Goal: Information Seeking & Learning: Learn about a topic

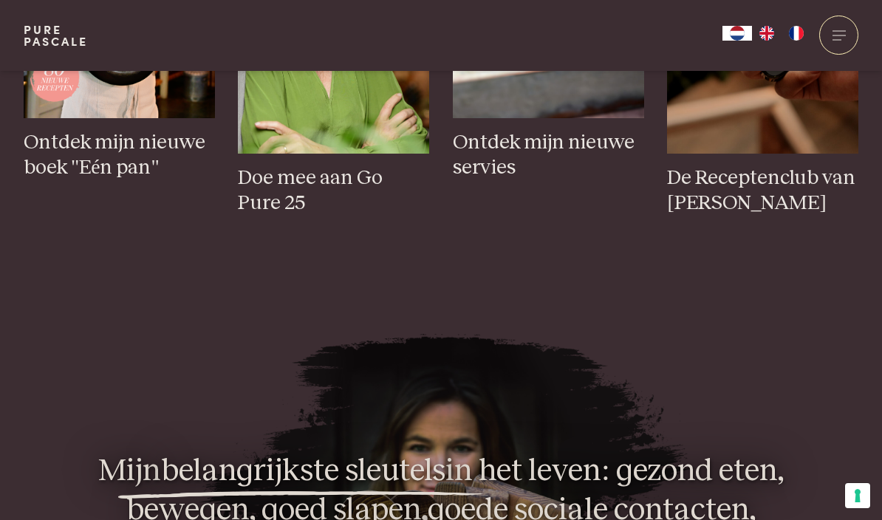
scroll to position [764, 0]
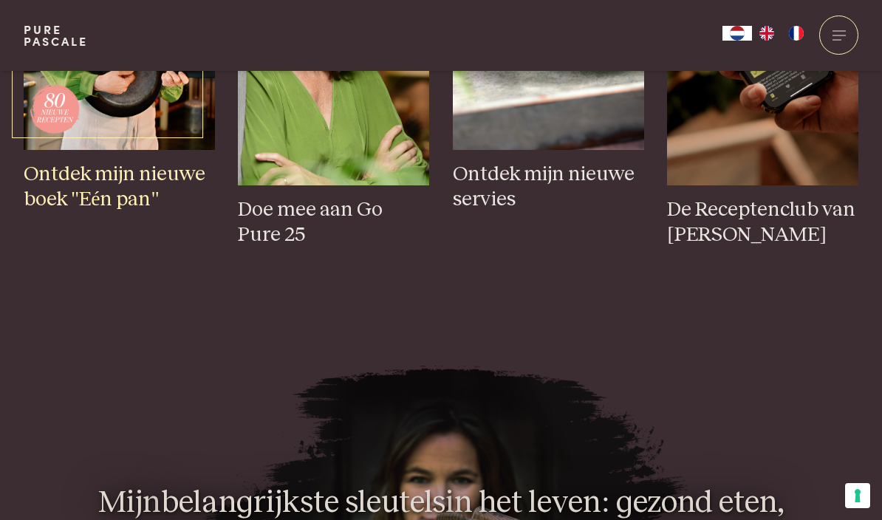
click at [111, 213] on h3 "Ontdek mijn nieuwe boek "Eén pan"" at bounding box center [119, 187] width 191 height 51
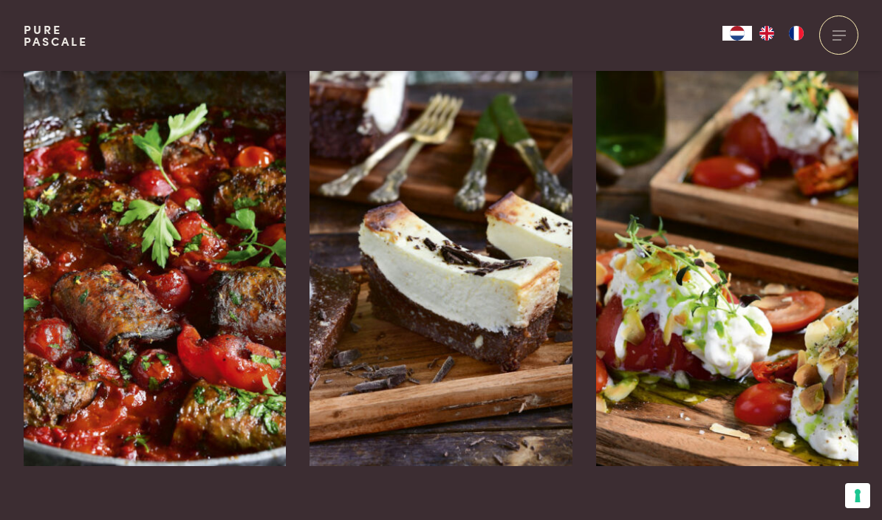
scroll to position [2373, 0]
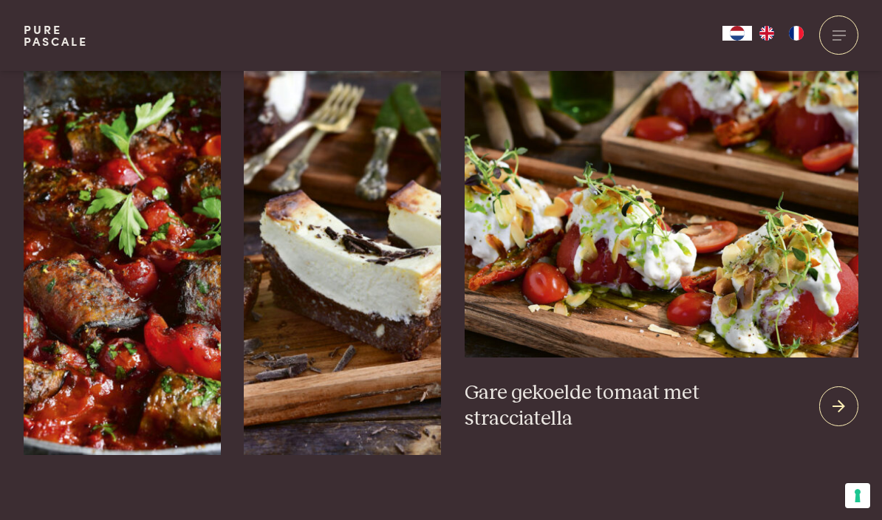
click at [776, 380] on h3 "Gare gekoelde tomaat met stracciatella" at bounding box center [636, 405] width 343 height 51
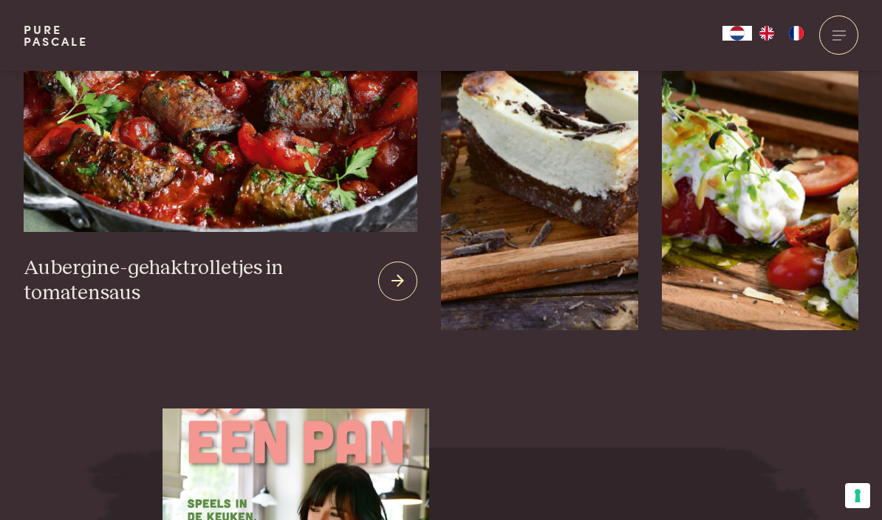
click at [193, 256] on h3 "Aubergine-gehaktrolletjes in tomatensaus" at bounding box center [195, 281] width 343 height 51
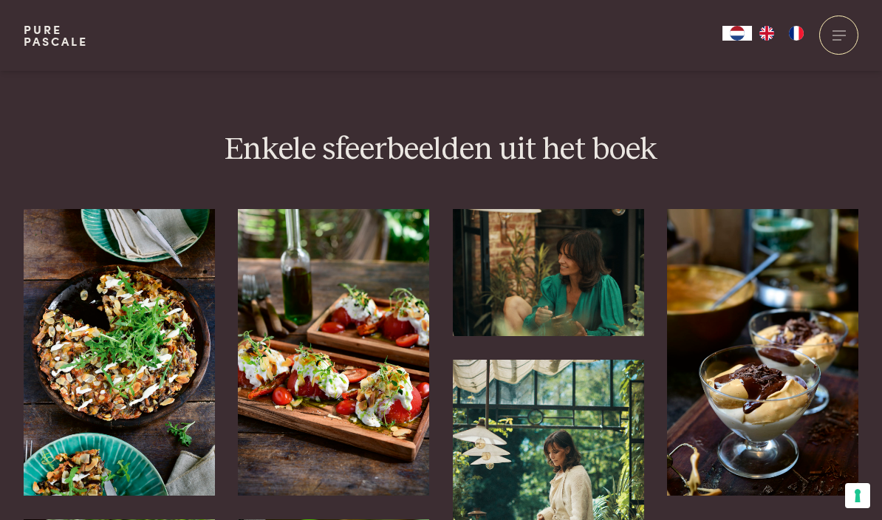
scroll to position [3213, 0]
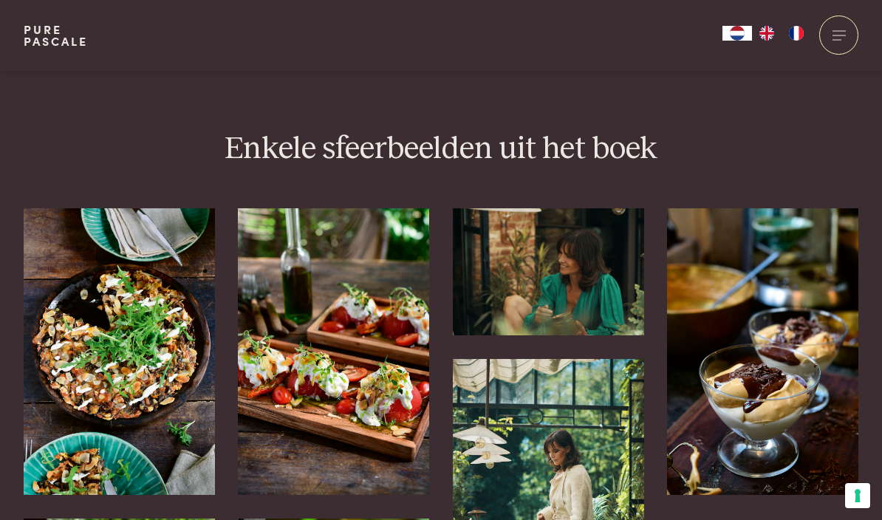
click at [767, 350] on img at bounding box center [762, 351] width 191 height 287
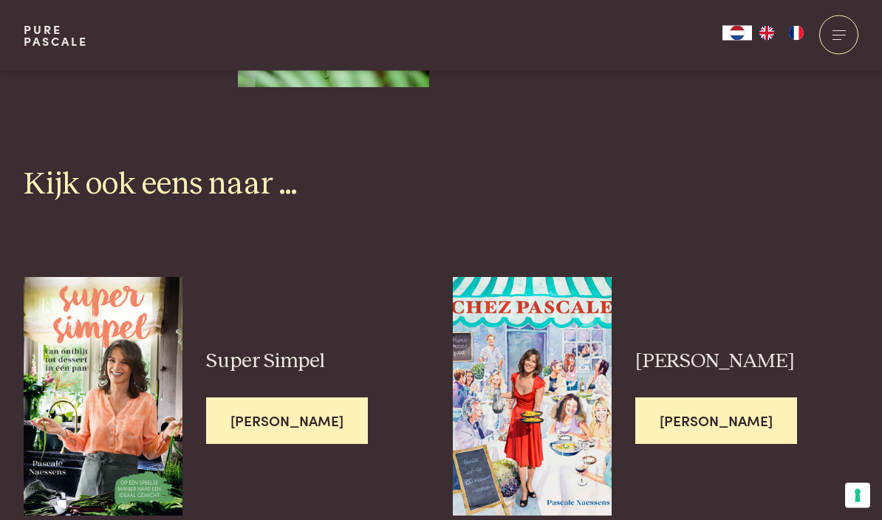
scroll to position [3932, 0]
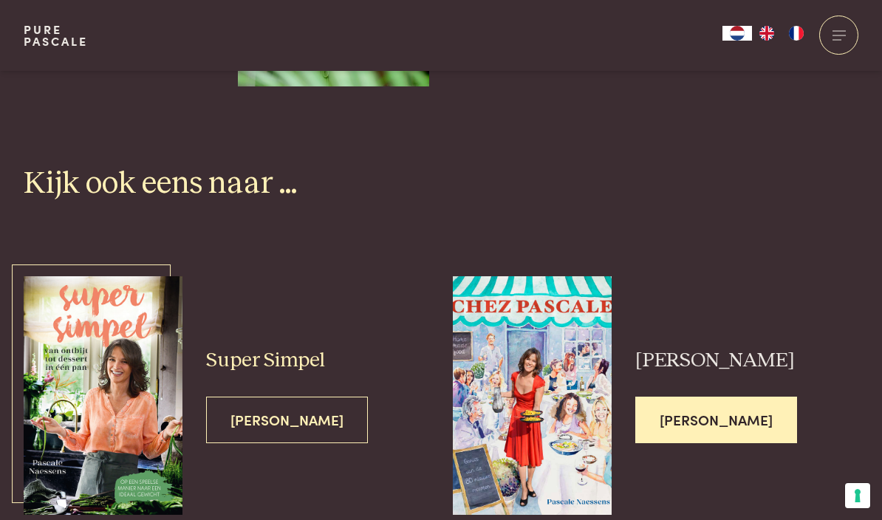
click at [154, 343] on img at bounding box center [104, 395] width 160 height 239
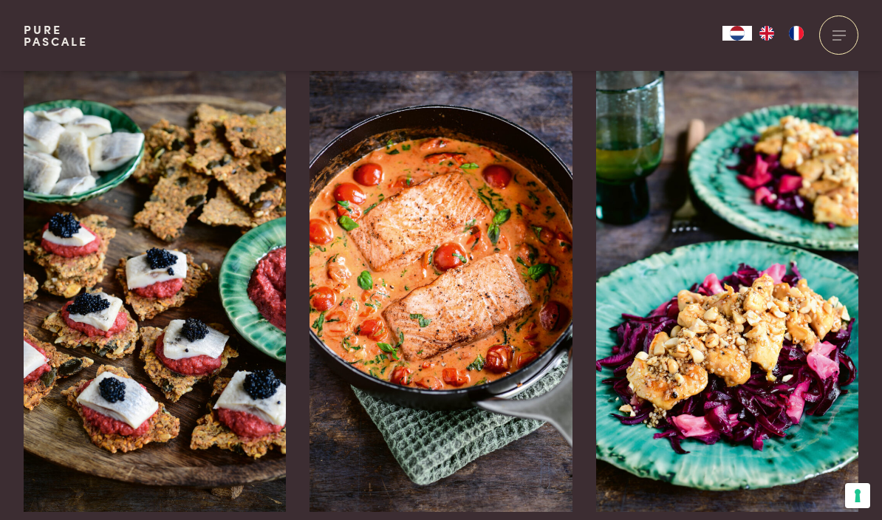
scroll to position [2256, 0]
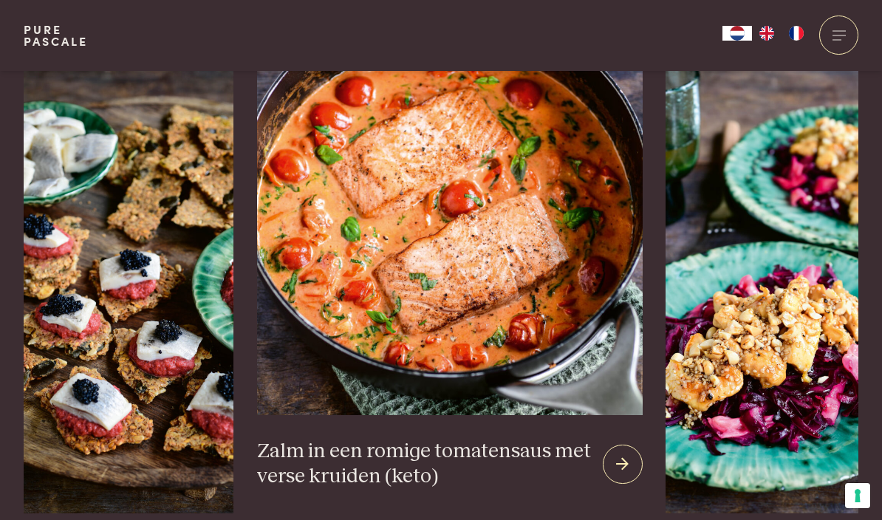
click at [462, 439] on h3 "Zalm in een romige tomatensaus met verse kruiden (keto)" at bounding box center [424, 464] width 334 height 51
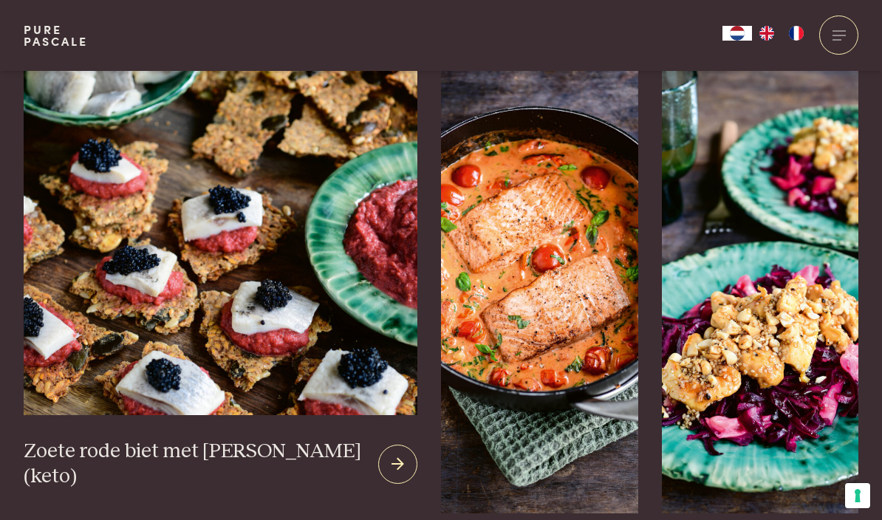
click at [208, 347] on img at bounding box center [221, 242] width 394 height 345
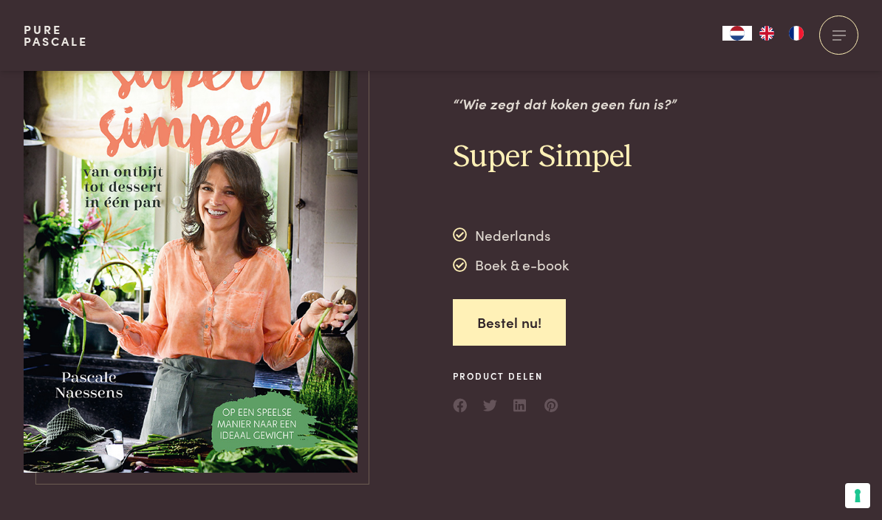
scroll to position [0, 0]
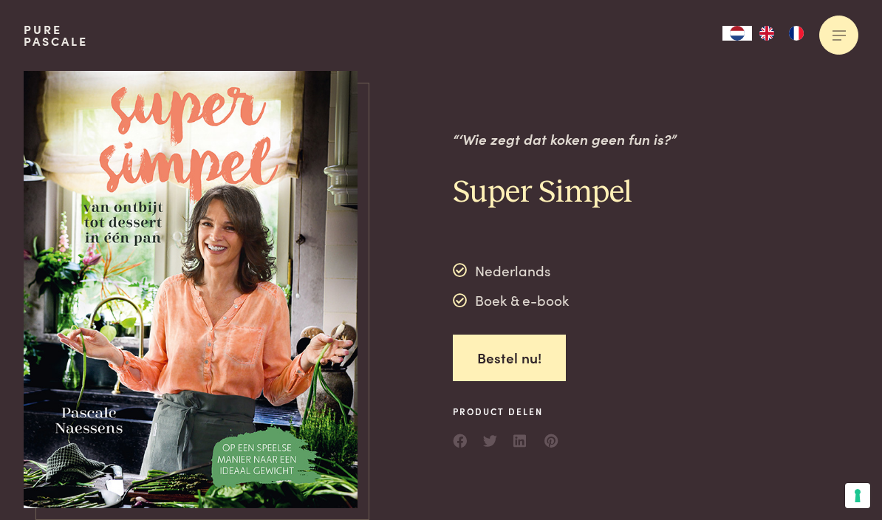
click at [849, 27] on div at bounding box center [838, 35] width 39 height 39
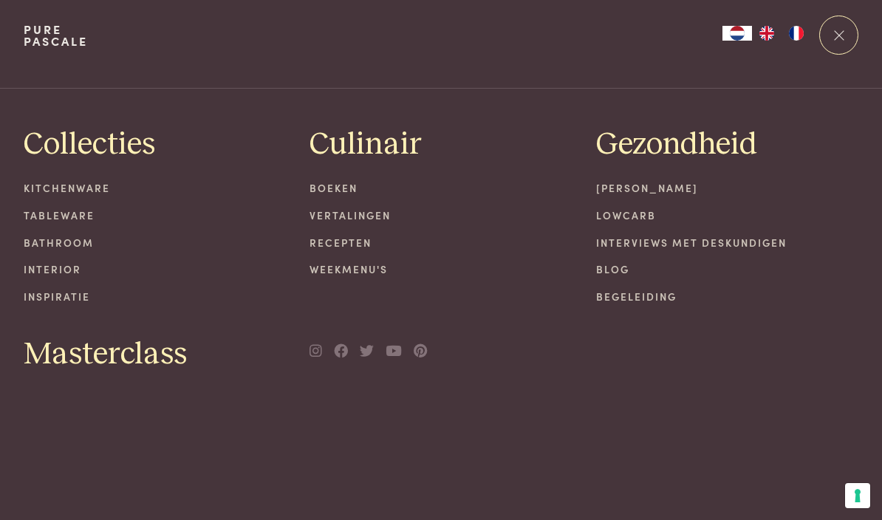
click at [69, 189] on link "Kitchenware" at bounding box center [155, 188] width 263 height 16
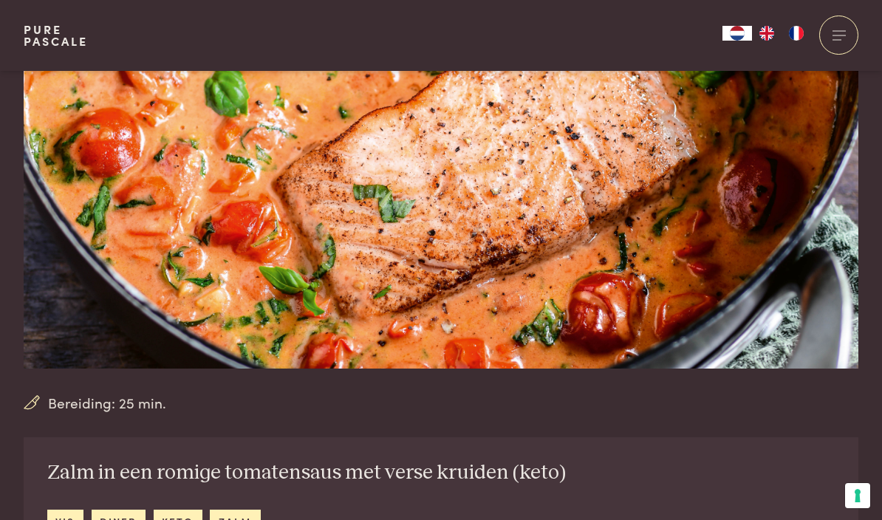
scroll to position [196, 0]
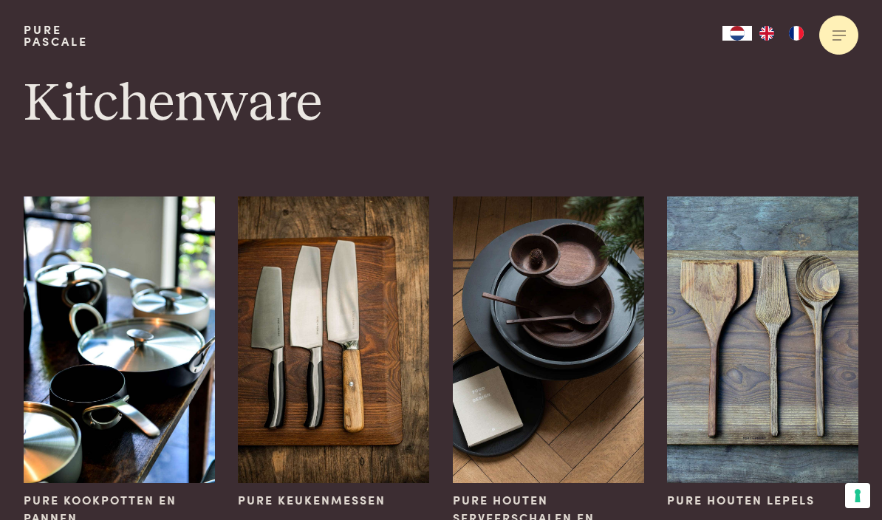
click at [842, 33] on div at bounding box center [838, 35] width 39 height 39
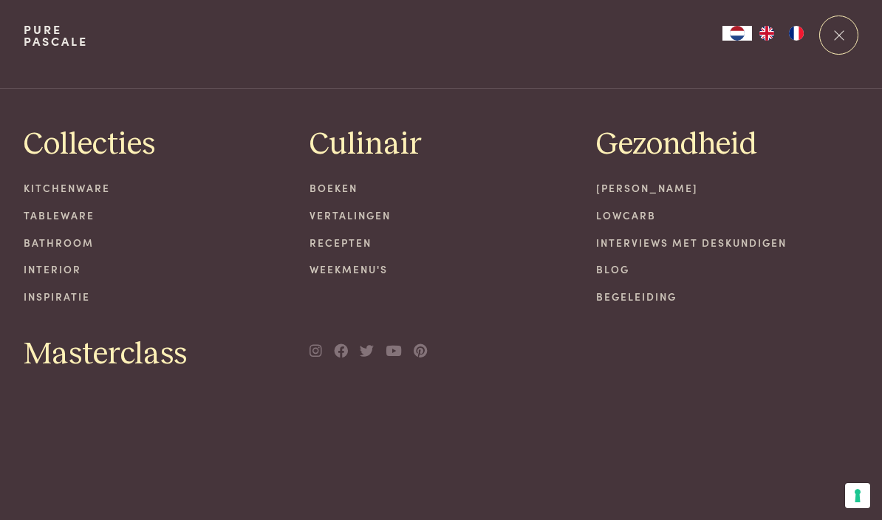
click at [347, 270] on link "Weekmenu's" at bounding box center [441, 270] width 263 height 16
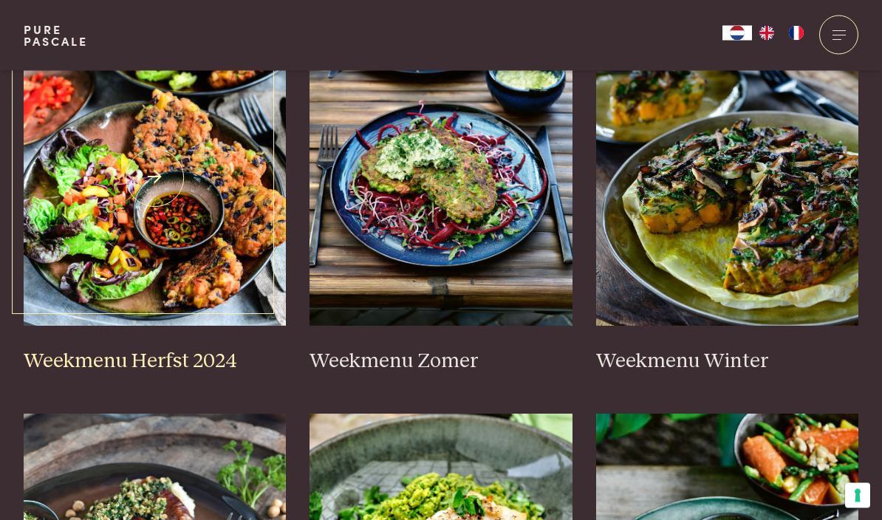
scroll to position [400, 0]
click at [160, 349] on h3 "Weekmenu Herfst 2024" at bounding box center [155, 362] width 263 height 26
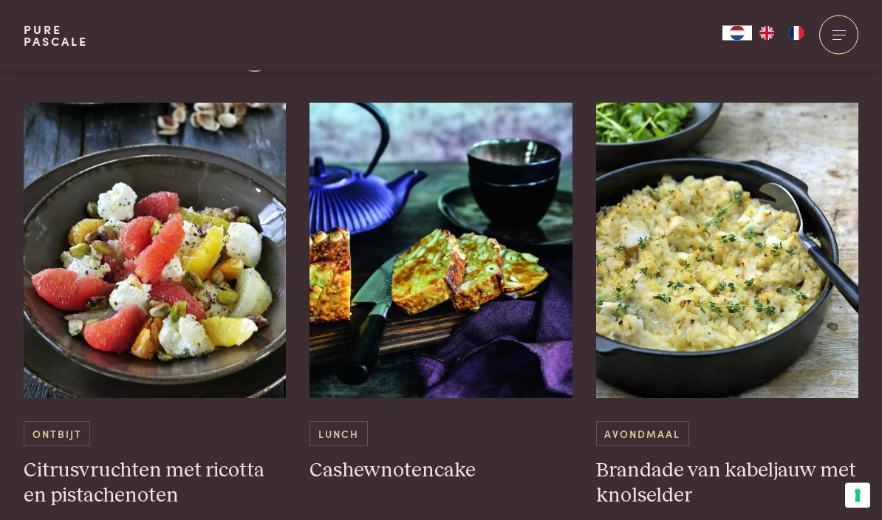
scroll to position [1895, 0]
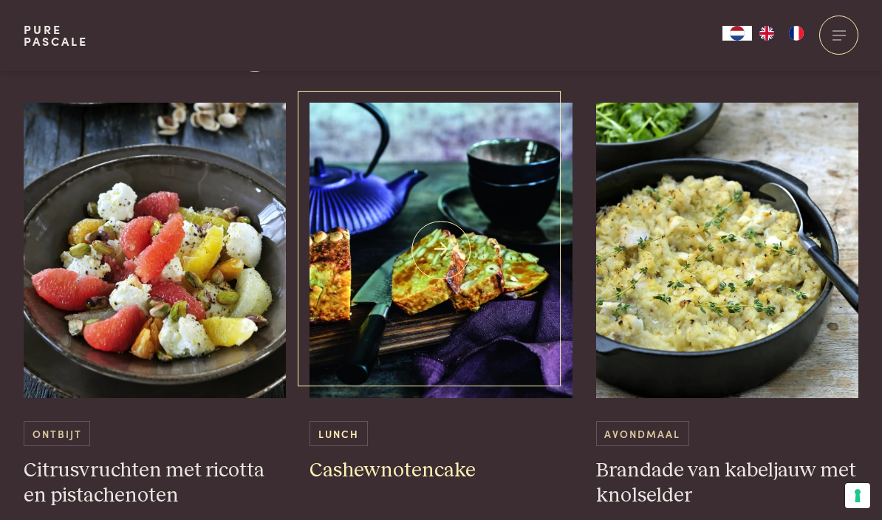
click at [389, 430] on div "Lunch" at bounding box center [441, 433] width 263 height 24
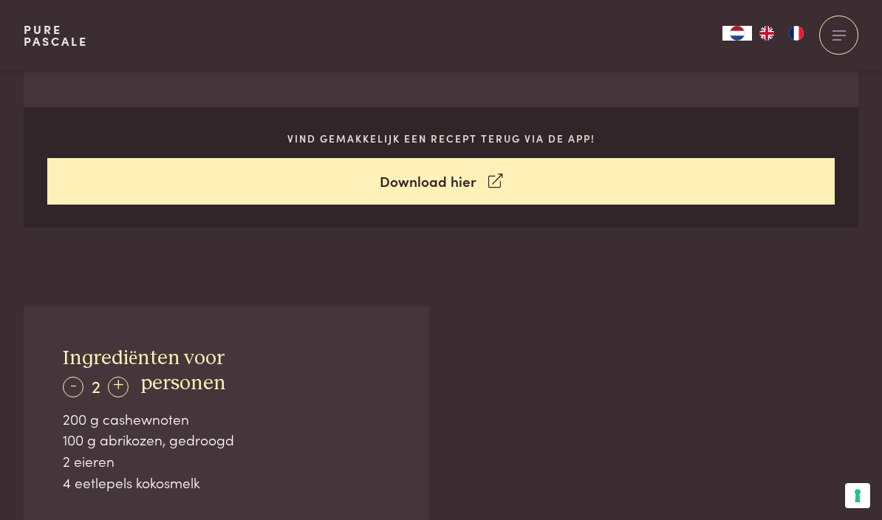
scroll to position [707, 0]
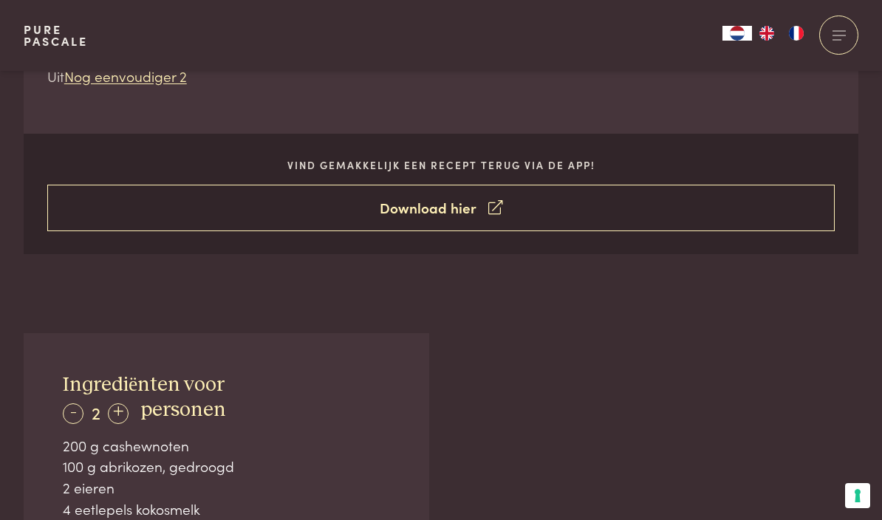
click at [474, 208] on link "Download hier" at bounding box center [441, 208] width 788 height 47
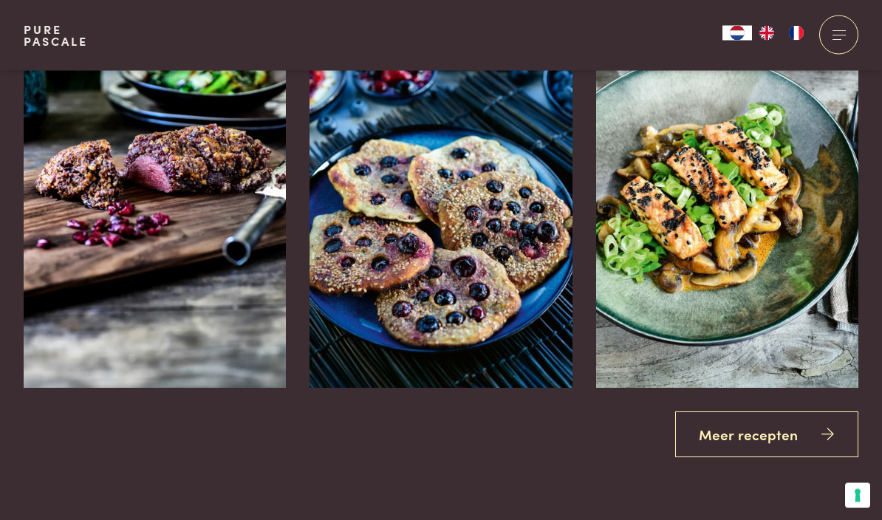
scroll to position [3319, 0]
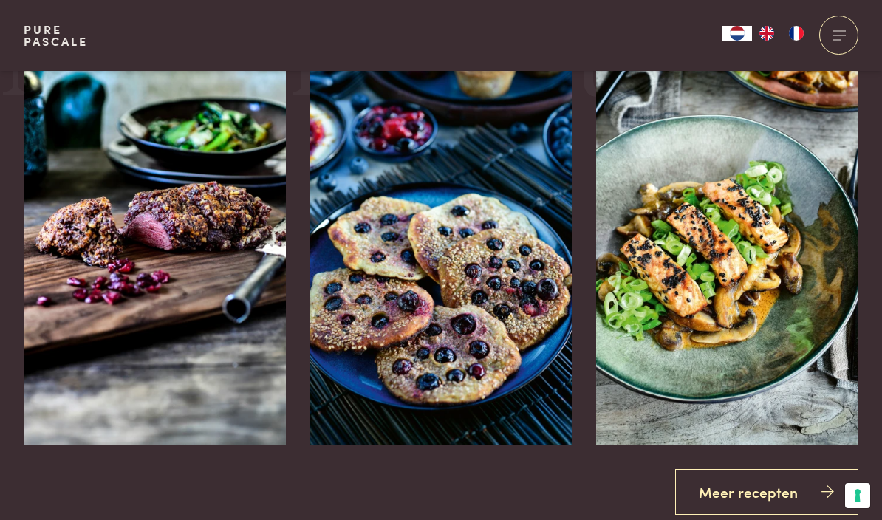
click at [596, 502] on div "Meer recepten" at bounding box center [441, 492] width 835 height 47
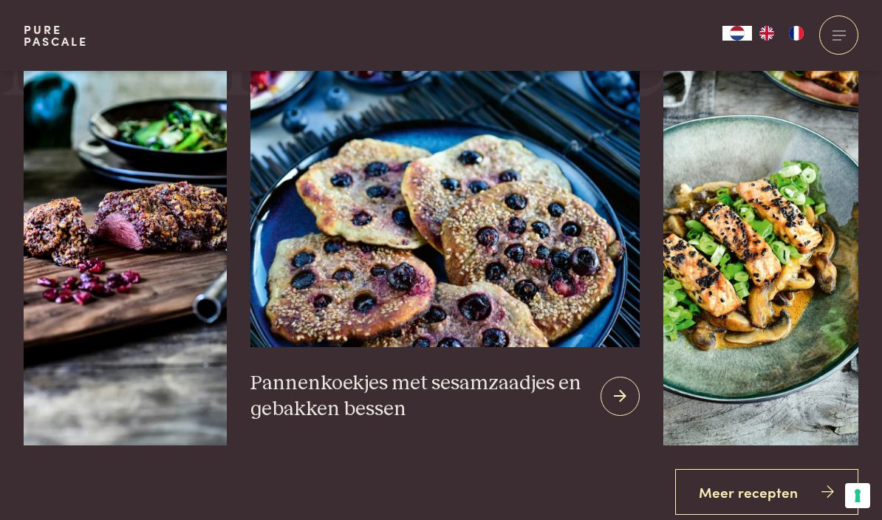
click at [473, 334] on img at bounding box center [445, 174] width 390 height 345
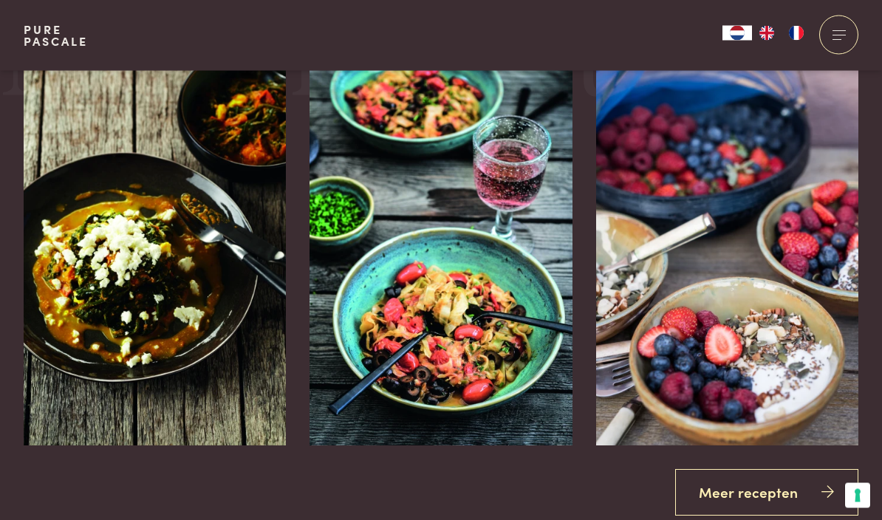
scroll to position [2548, 0]
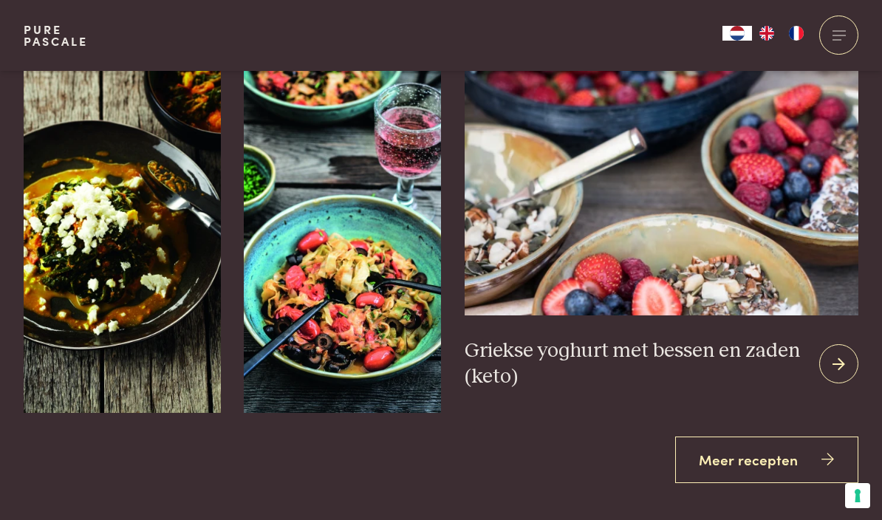
click at [742, 338] on h3 "Griekse yoghurt met bessen en zaden (keto)" at bounding box center [636, 363] width 343 height 51
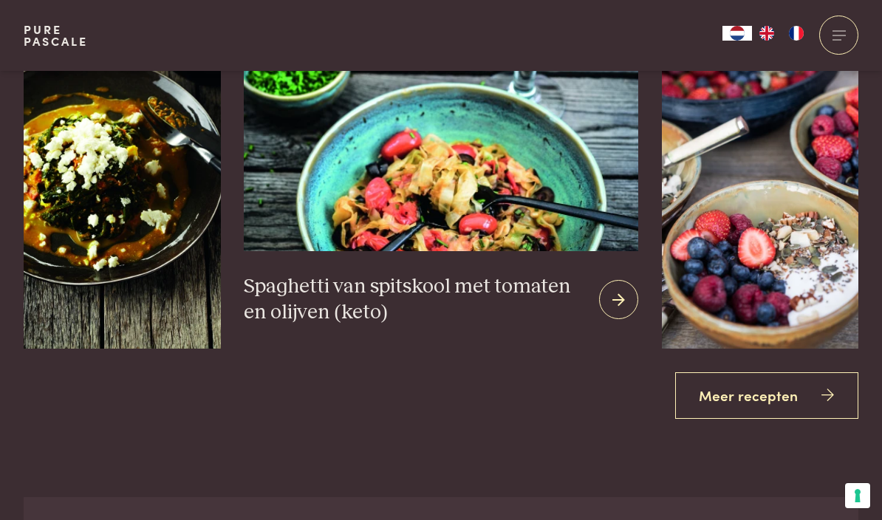
click at [484, 251] on div "Spaghetti van spitskool met tomaten en olijven (keto)" at bounding box center [441, 300] width 394 height 98
click at [483, 189] on img at bounding box center [441, 77] width 394 height 345
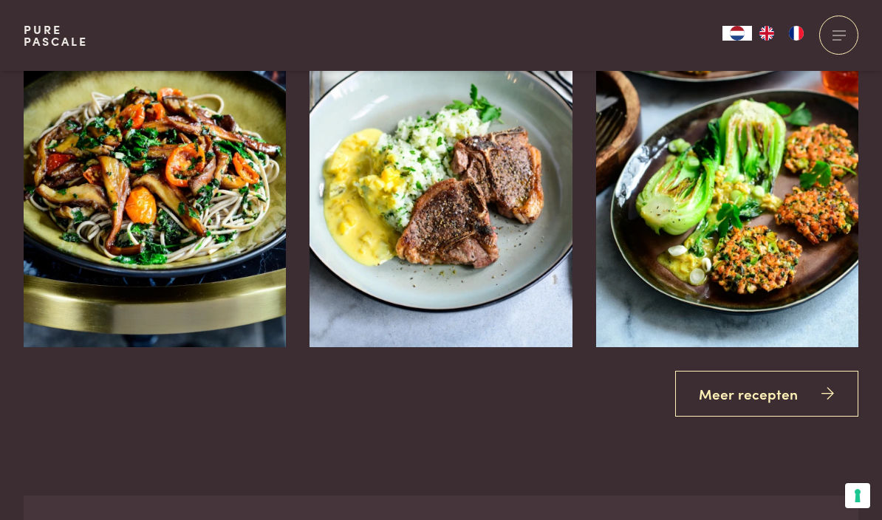
scroll to position [3427, 0]
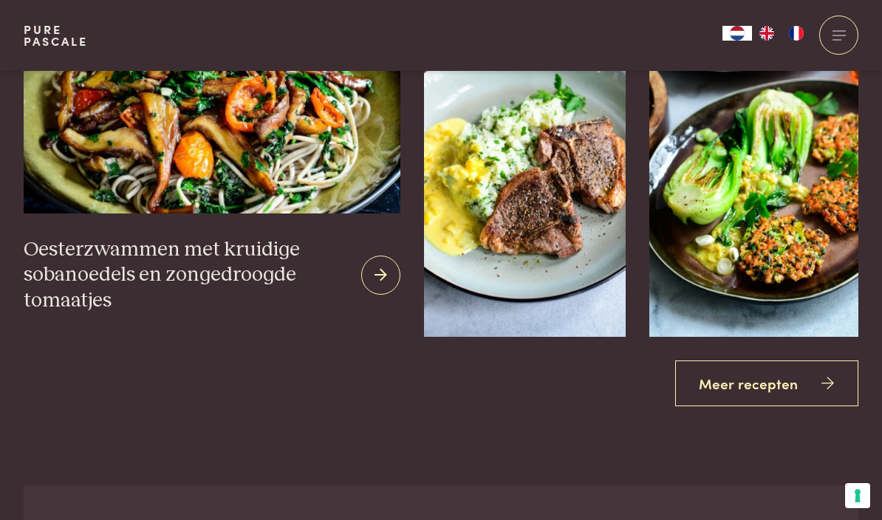
click at [154, 184] on img at bounding box center [212, 54] width 377 height 320
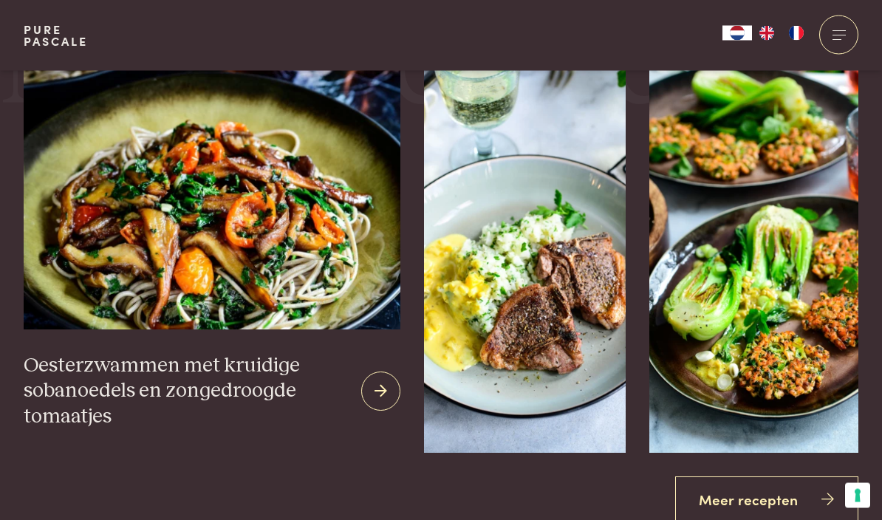
scroll to position [3313, 0]
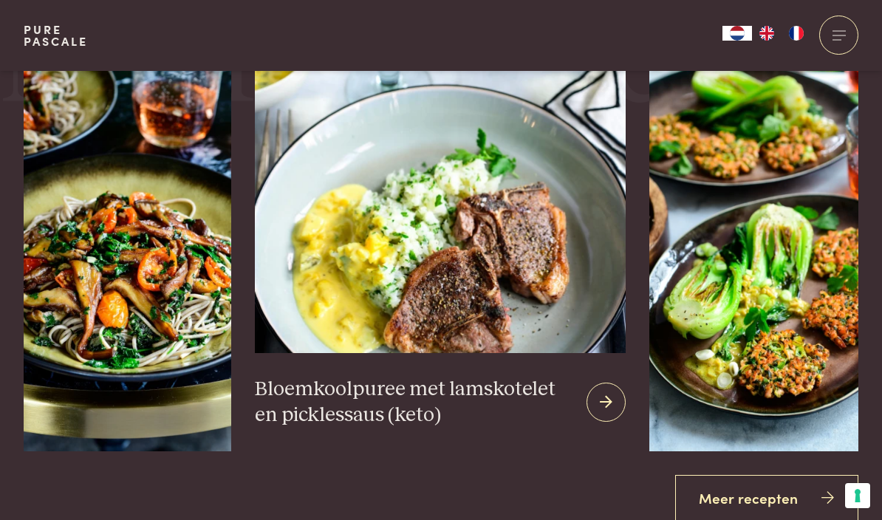
click at [471, 293] on img at bounding box center [440, 180] width 371 height 345
click at [443, 247] on img at bounding box center [440, 180] width 371 height 345
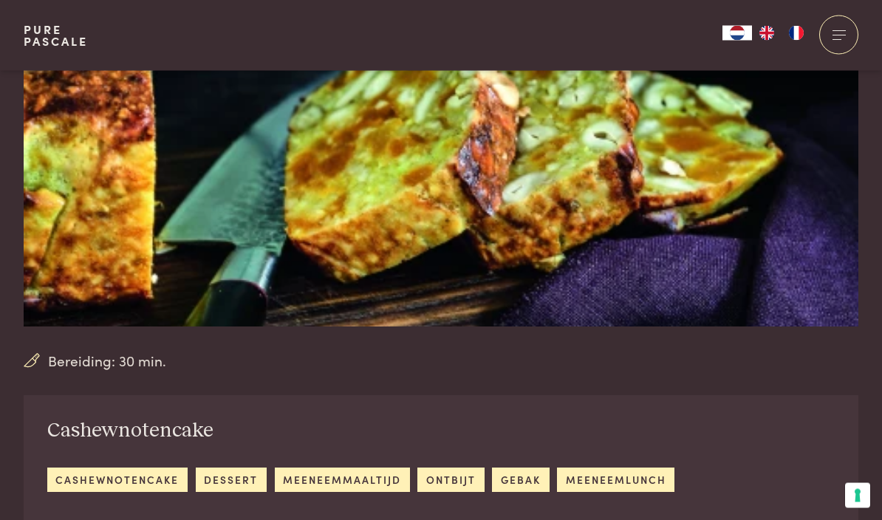
scroll to position [196, 0]
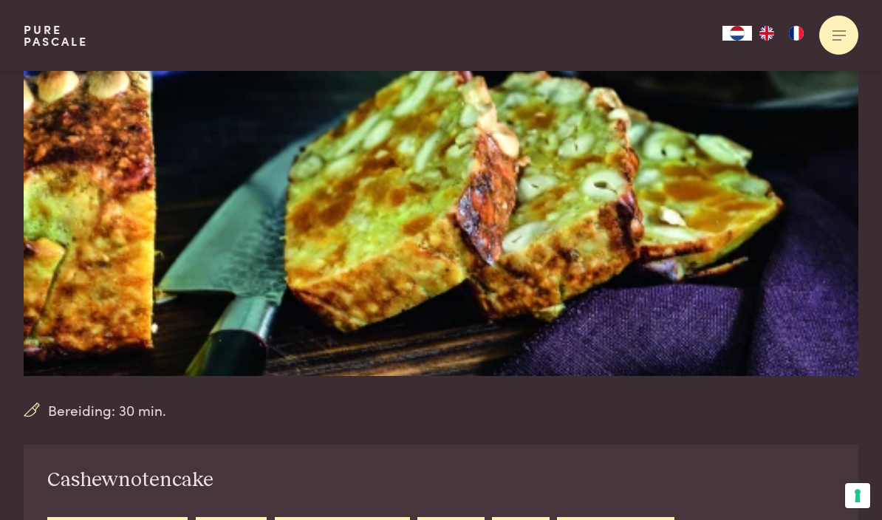
click at [834, 41] on div at bounding box center [838, 35] width 39 height 39
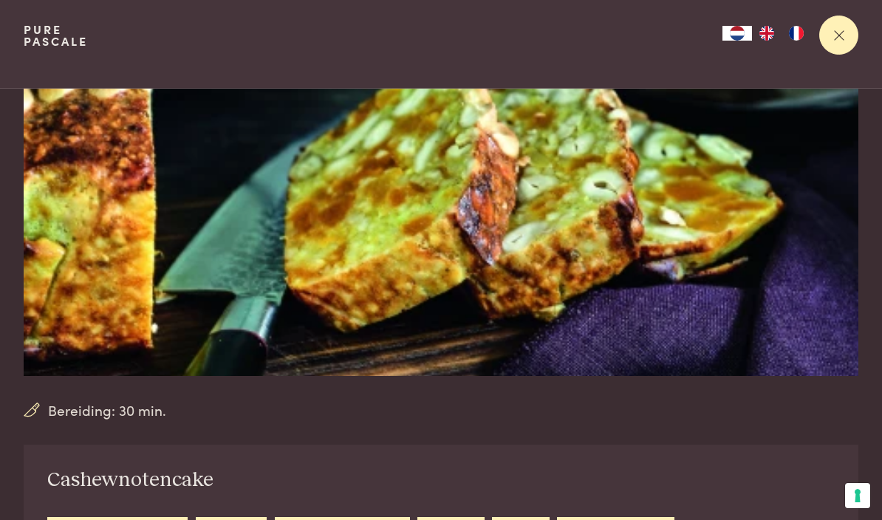
scroll to position [0, 0]
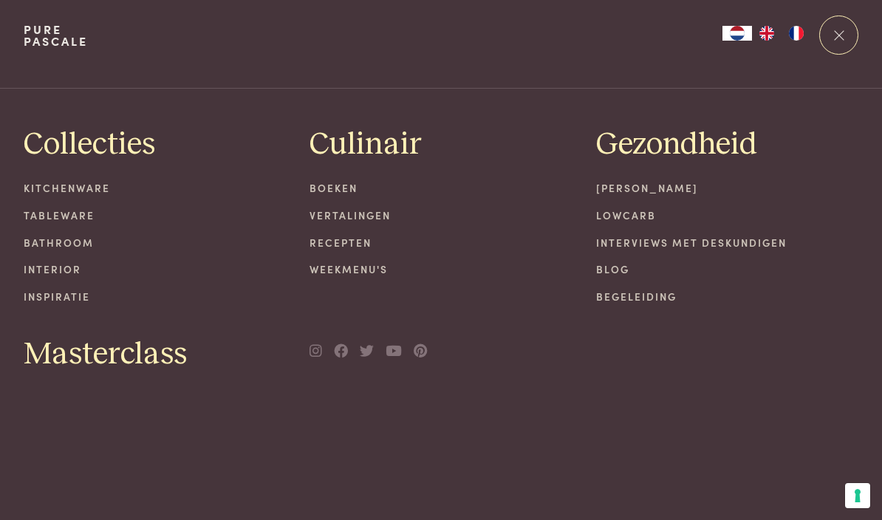
click at [661, 246] on link "Interviews met deskundigen" at bounding box center [727, 243] width 263 height 16
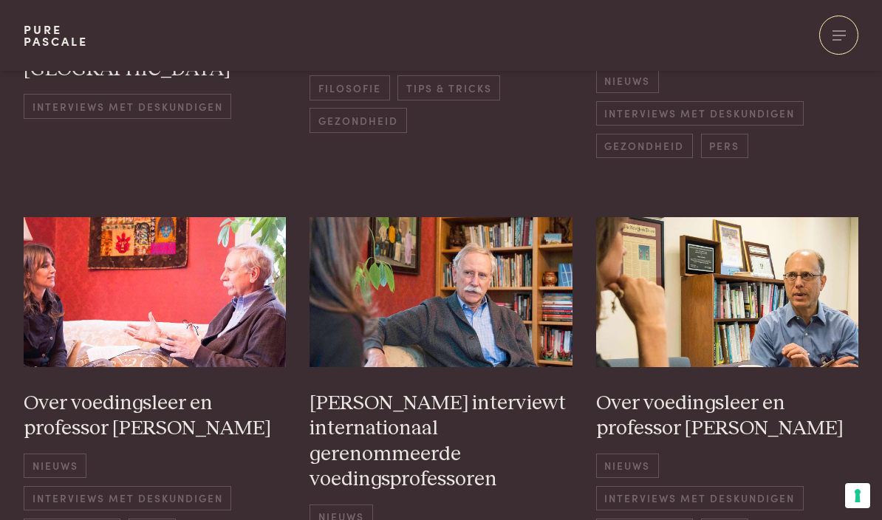
scroll to position [612, 0]
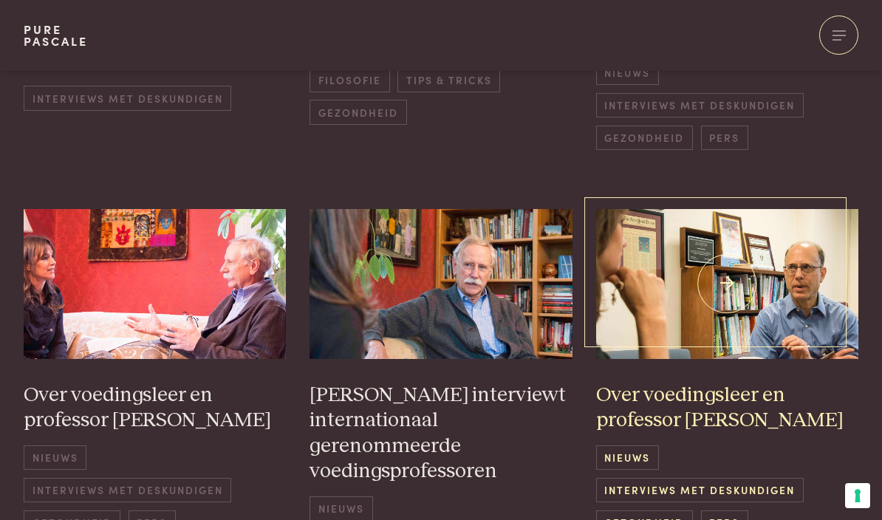
click at [692, 392] on h3 "Over voedingsleer en professor [PERSON_NAME]" at bounding box center [727, 408] width 263 height 51
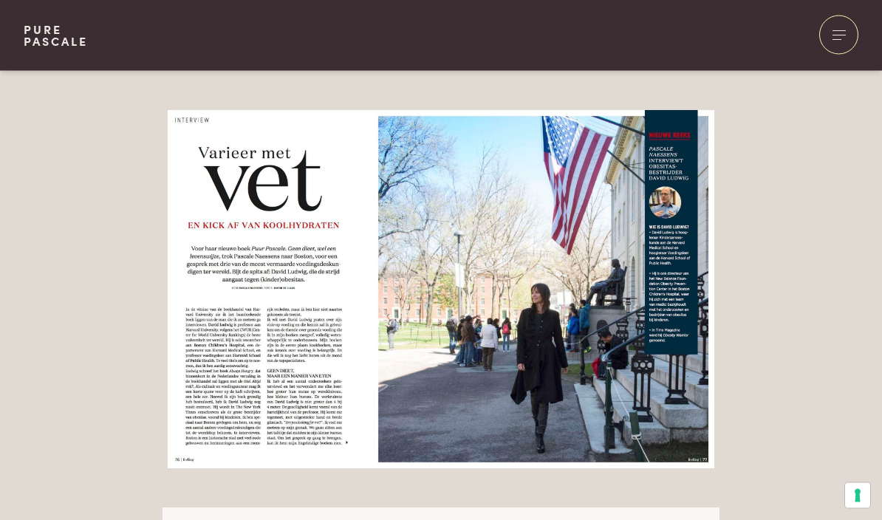
scroll to position [1366, 0]
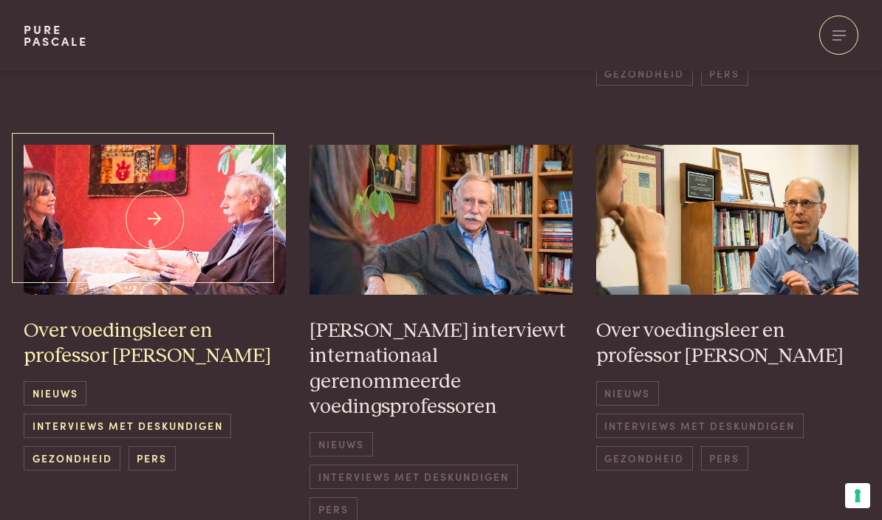
click at [123, 345] on h3 "Over voedingsleer en professor [PERSON_NAME]" at bounding box center [155, 343] width 263 height 51
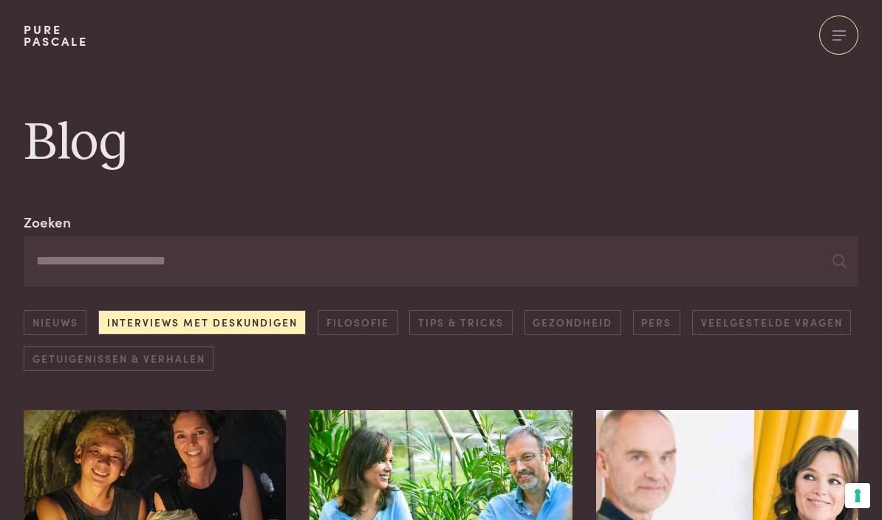
scroll to position [676, 0]
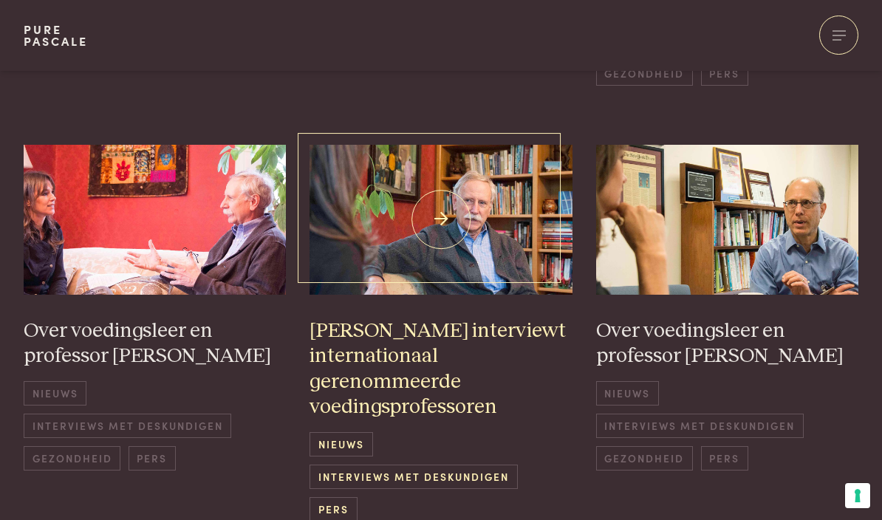
click at [395, 348] on h3 "[PERSON_NAME] interviewt internationaal gerenommeerde voedingsprofessoren" at bounding box center [441, 369] width 263 height 102
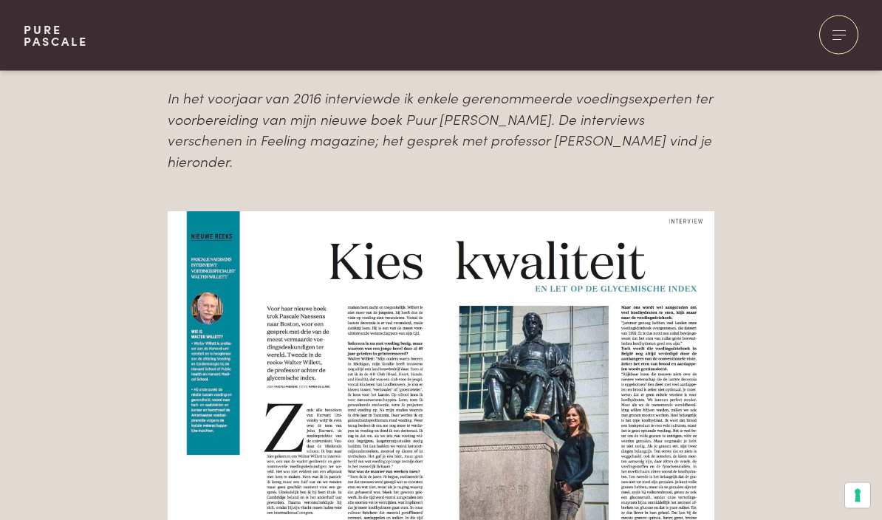
scroll to position [1441, 0]
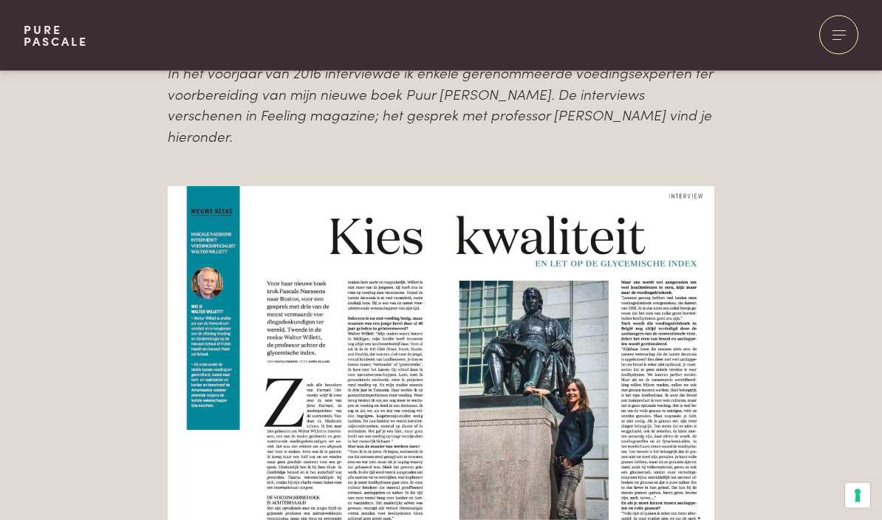
click at [704, 212] on img at bounding box center [441, 366] width 546 height 358
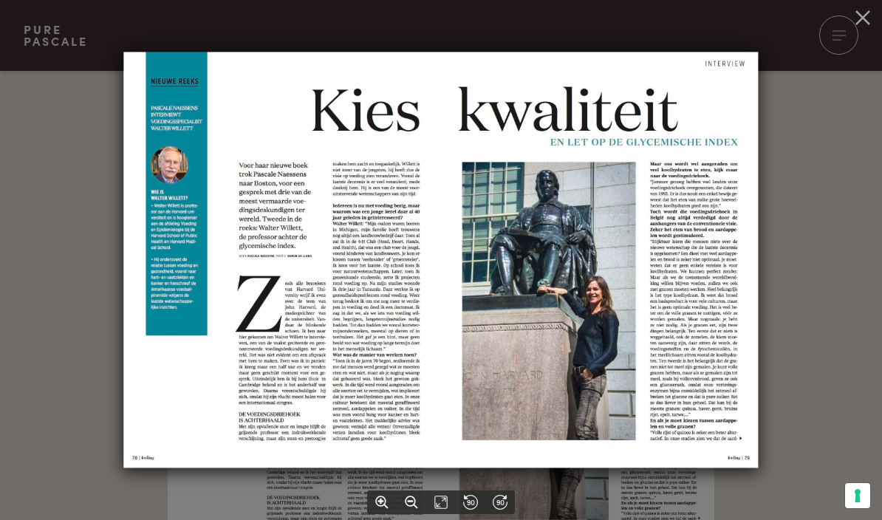
click at [438, 332] on img at bounding box center [440, 260] width 635 height 416
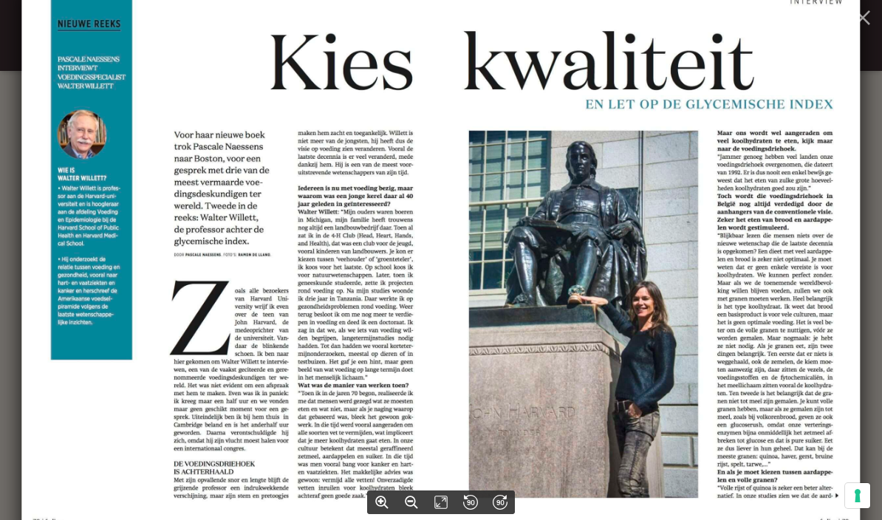
scroll to position [1526, 0]
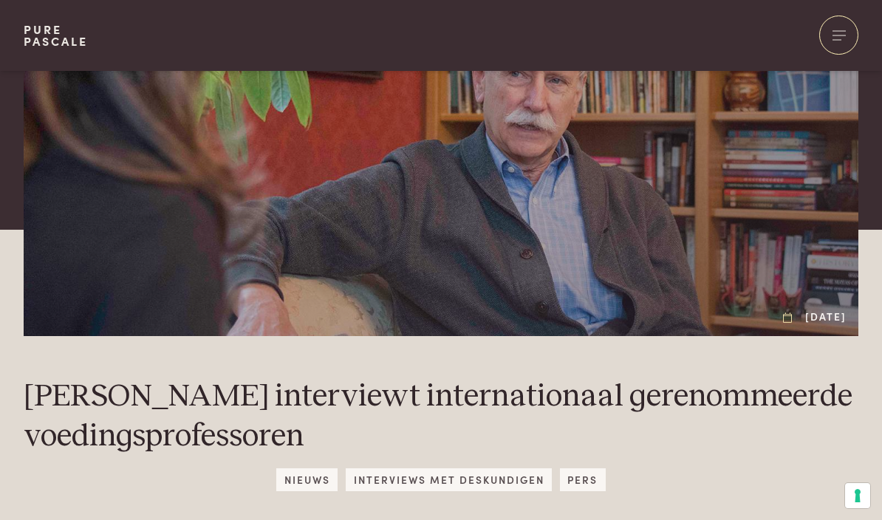
scroll to position [150, 0]
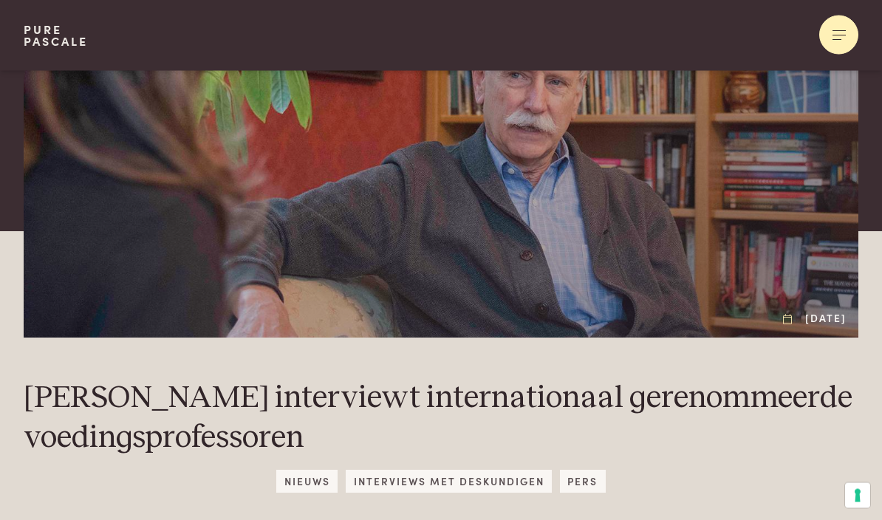
click at [830, 40] on div at bounding box center [838, 35] width 39 height 39
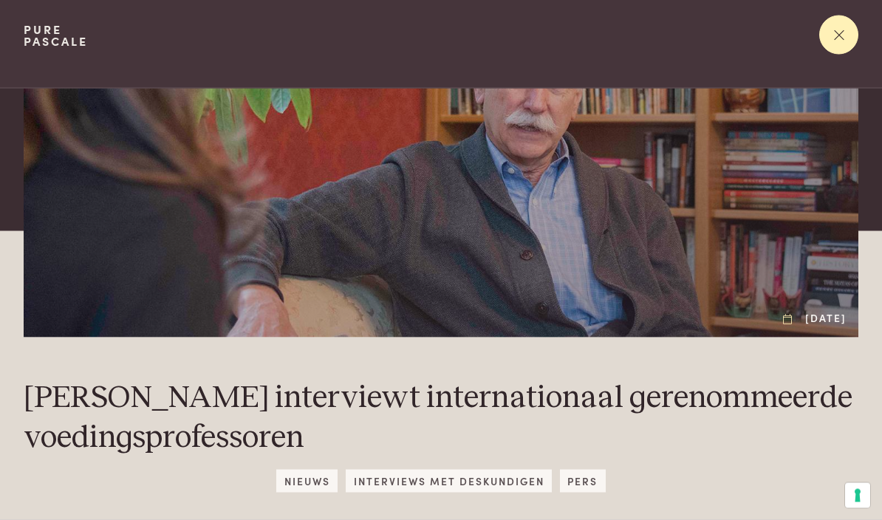
scroll to position [0, 0]
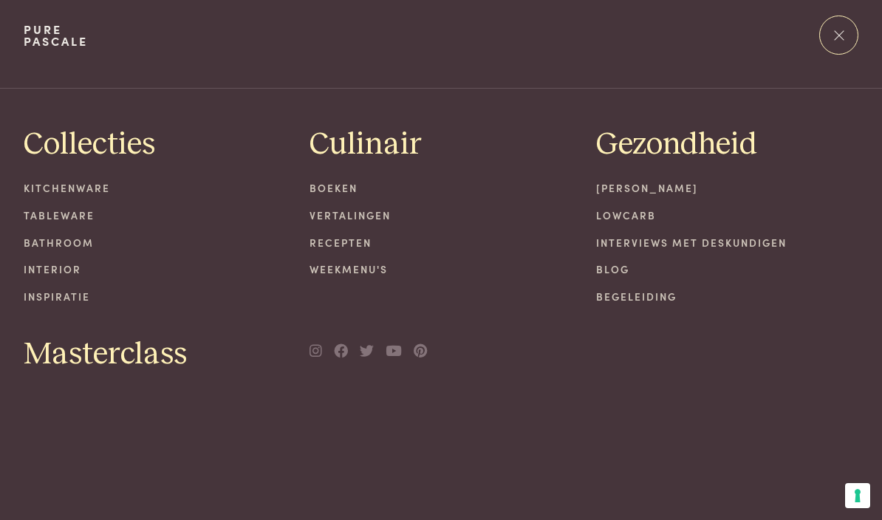
click at [57, 216] on link "Tableware" at bounding box center [155, 216] width 263 height 16
click at [354, 265] on link "Weekmenu's" at bounding box center [441, 270] width 263 height 16
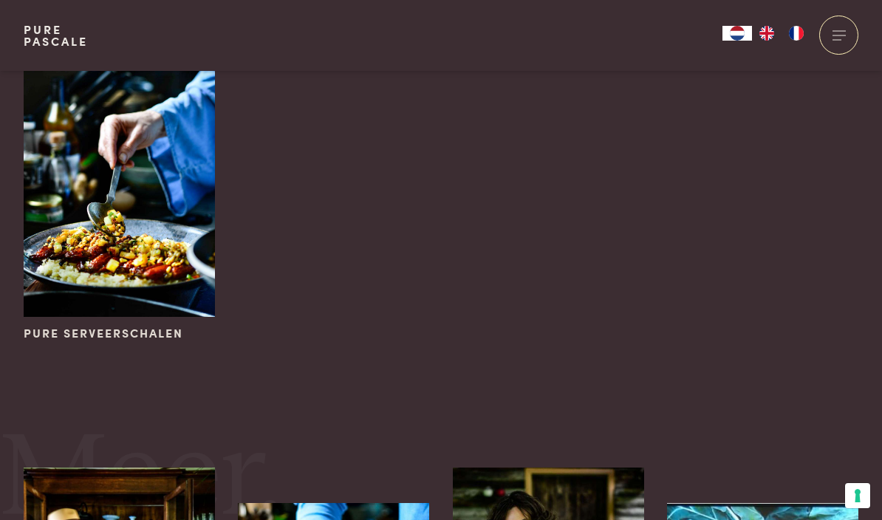
scroll to position [829, 0]
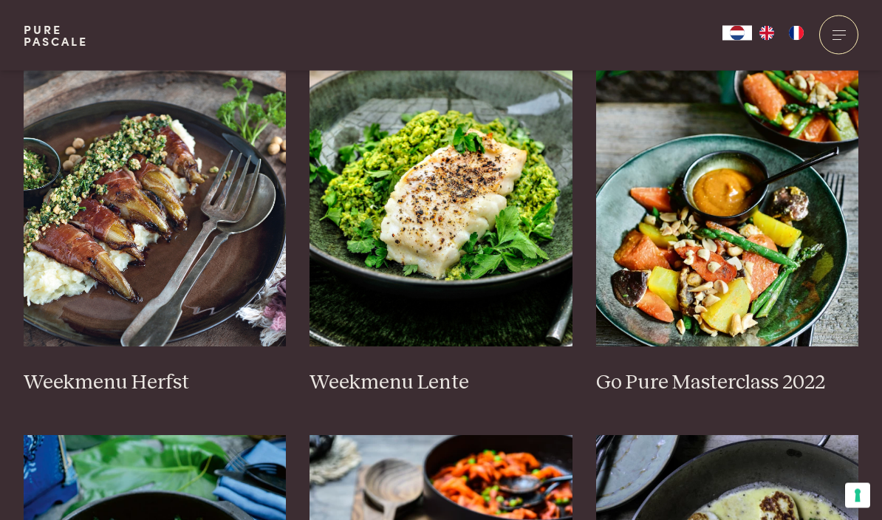
scroll to position [762, 0]
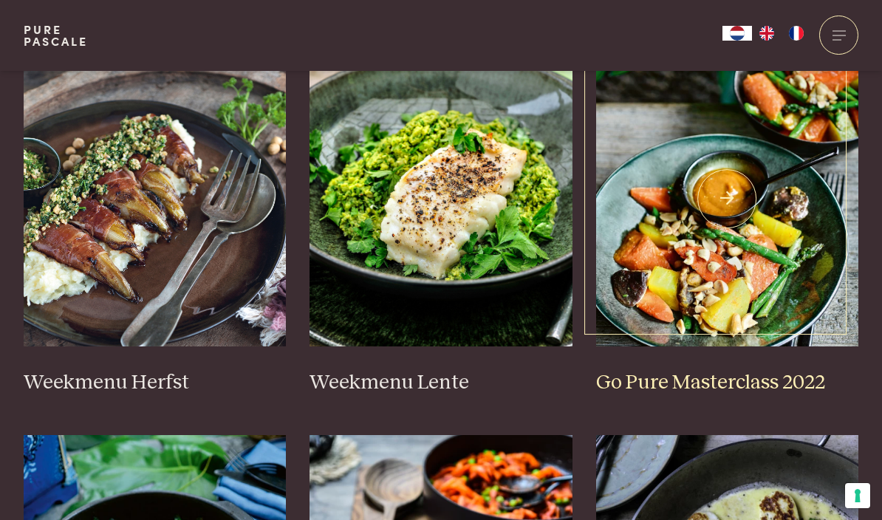
click at [734, 239] on img at bounding box center [727, 199] width 263 height 296
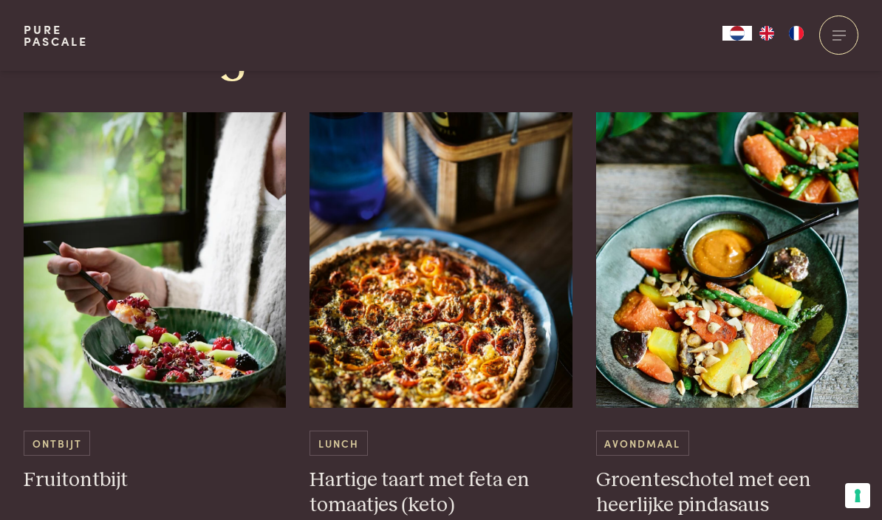
scroll to position [720, 0]
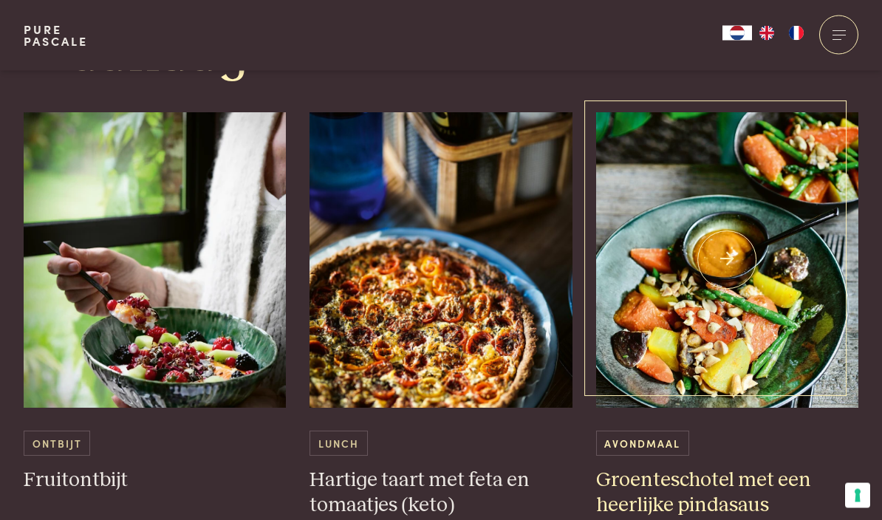
click at [740, 370] on img at bounding box center [727, 261] width 263 height 296
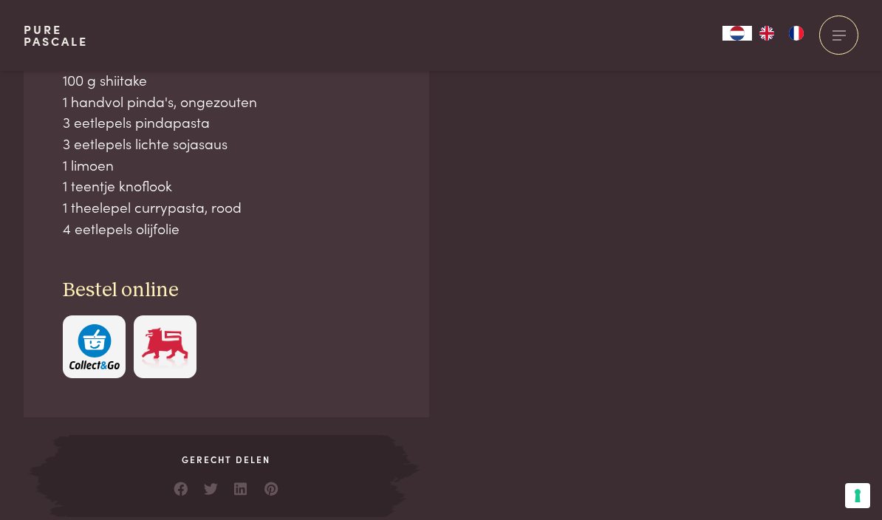
scroll to position [1194, 0]
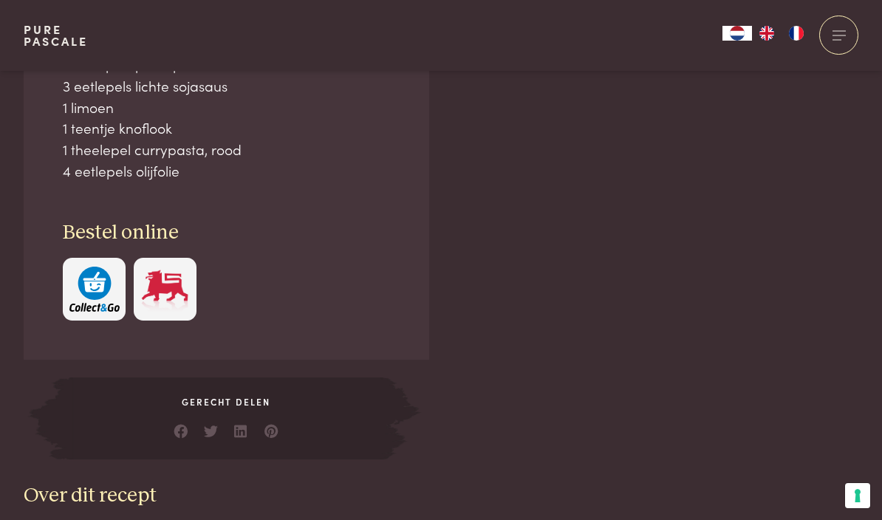
click at [94, 278] on img "button" at bounding box center [94, 289] width 50 height 45
